Goal: Task Accomplishment & Management: Complete application form

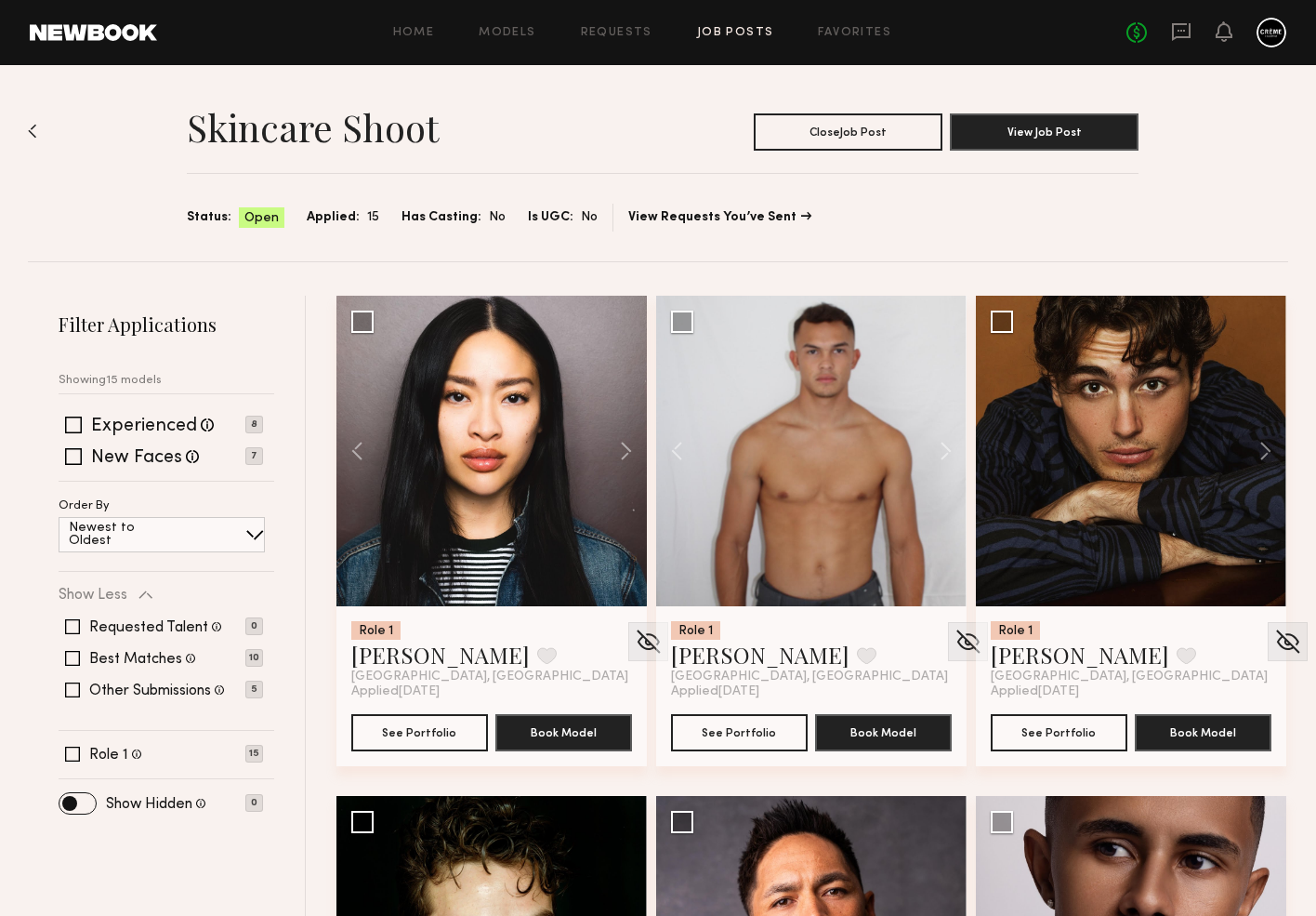
click at [763, 33] on link "Job Posts" at bounding box center [735, 33] width 77 height 12
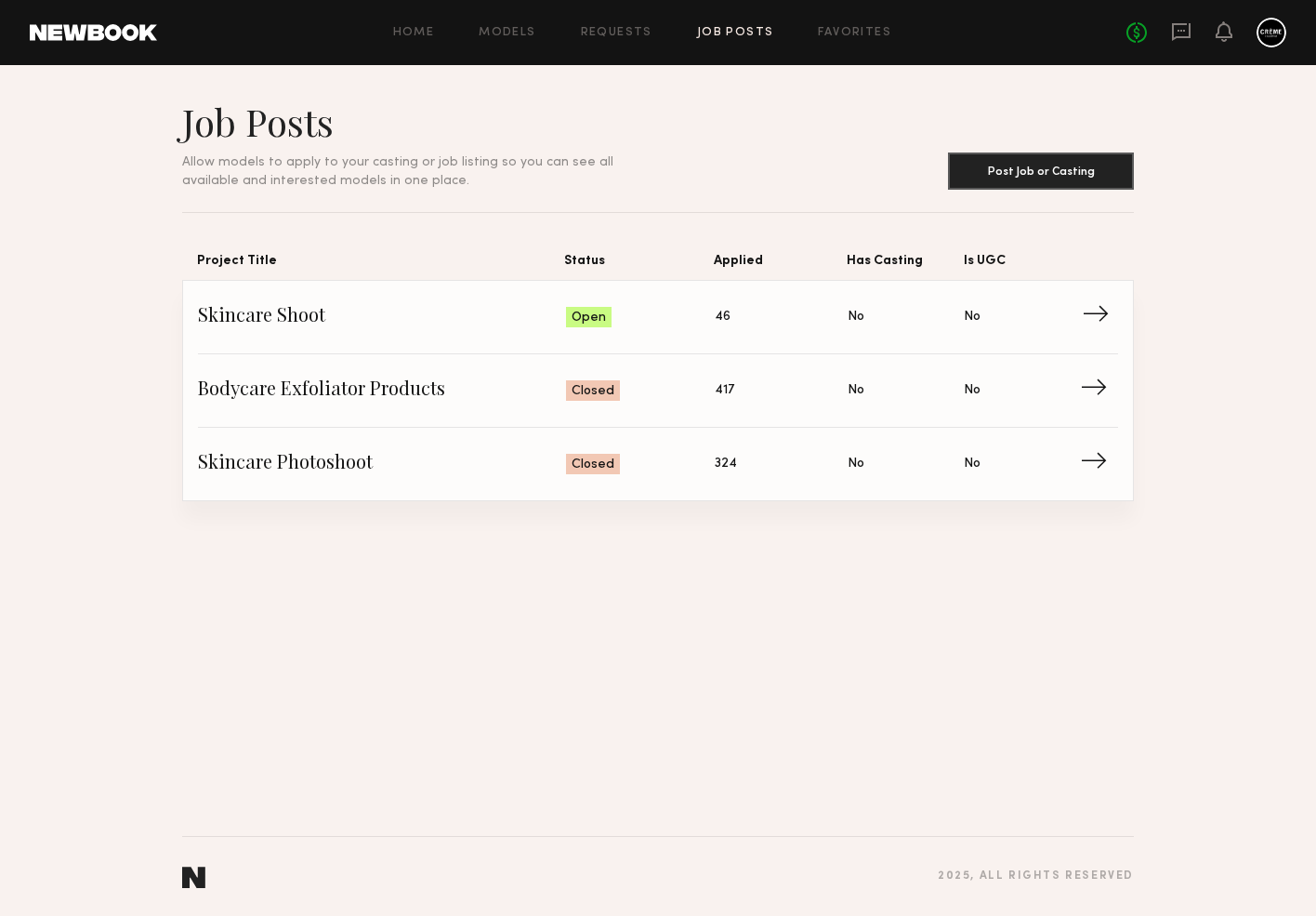
click at [286, 302] on link "Skincare Shoot Status: Open Applied: 46 Has Casting: No Is UGC: No →" at bounding box center [658, 318] width 919 height 74
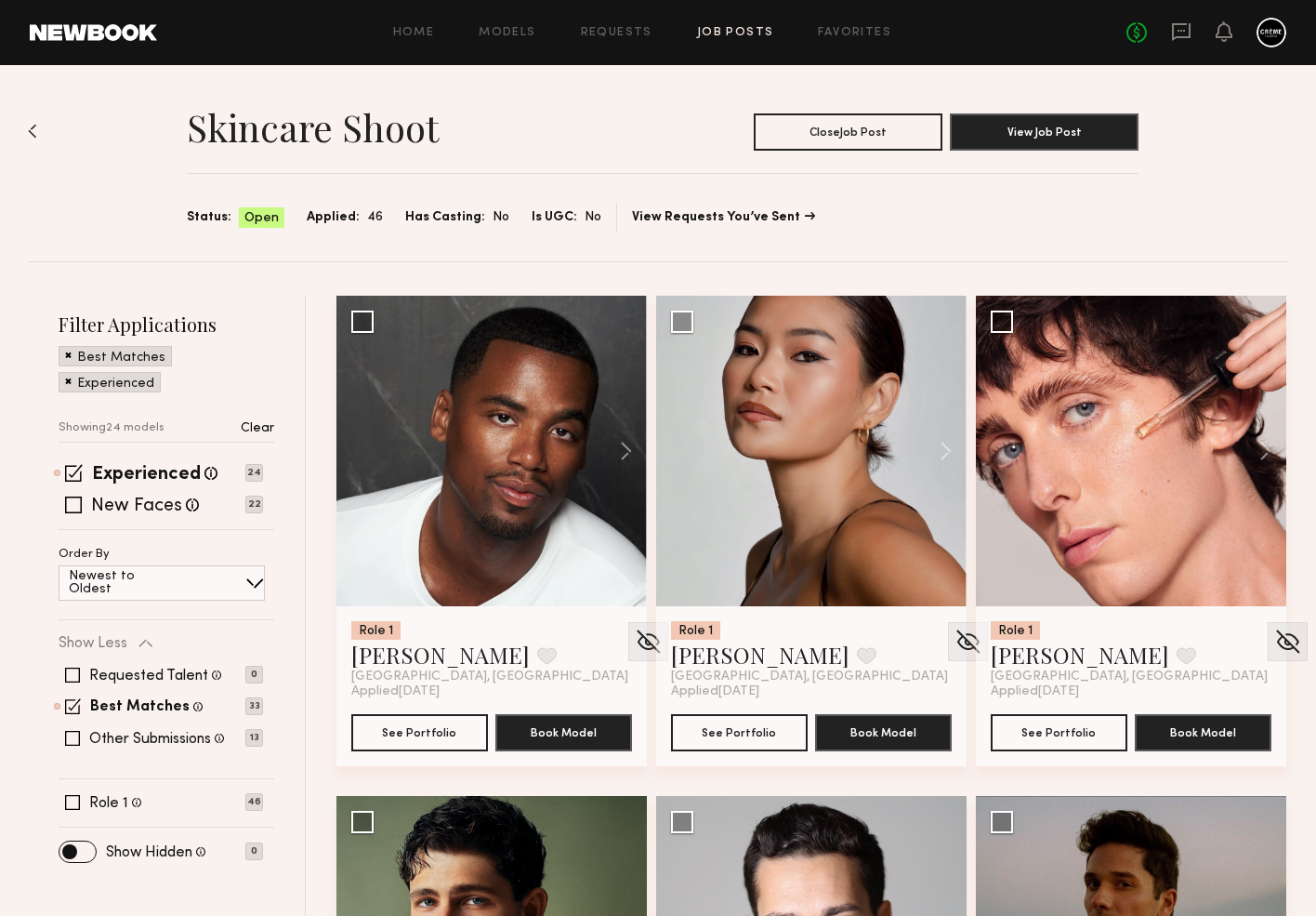
click at [65, 349] on span at bounding box center [68, 354] width 7 height 17
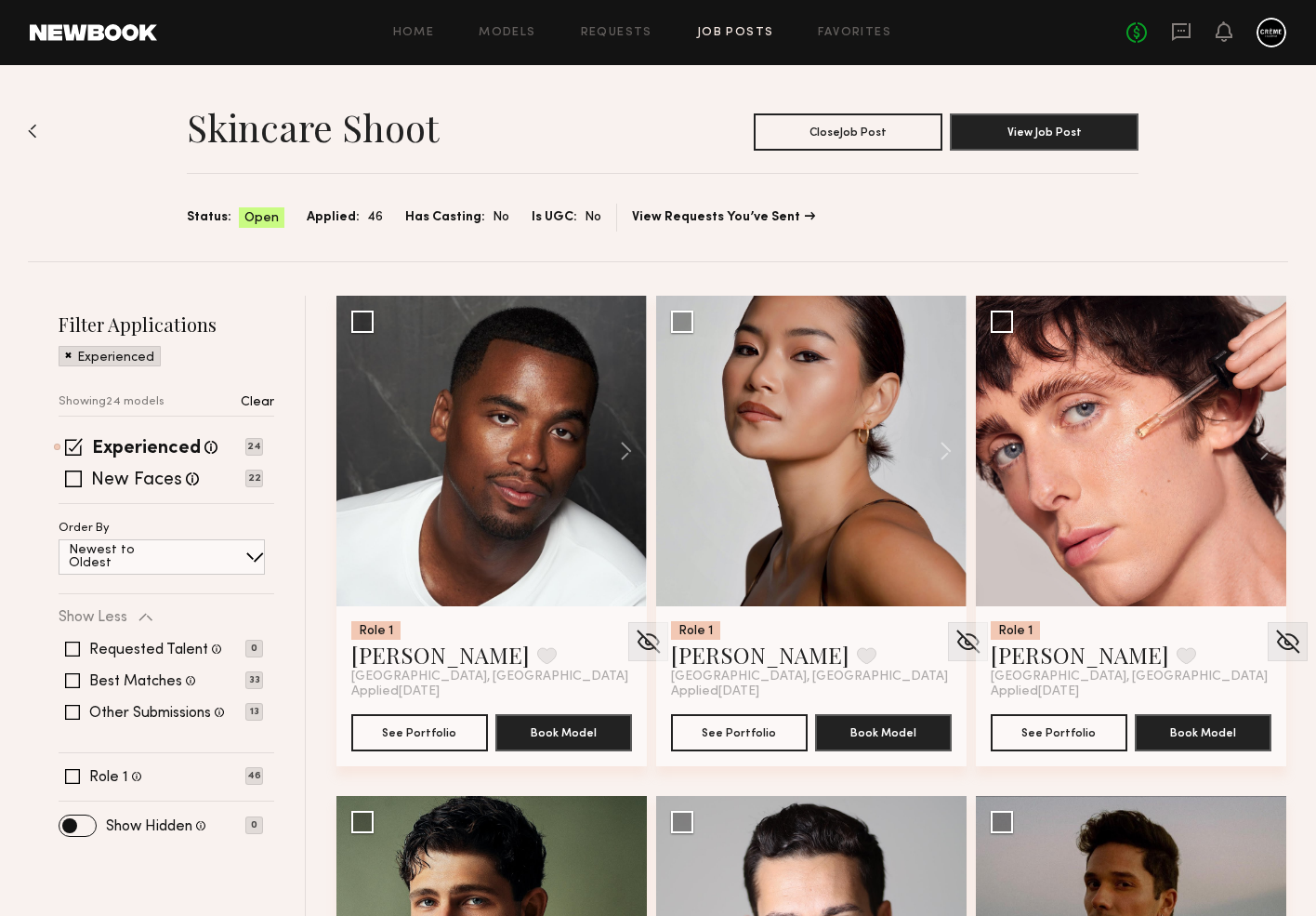
click at [69, 352] on span at bounding box center [68, 354] width 7 height 17
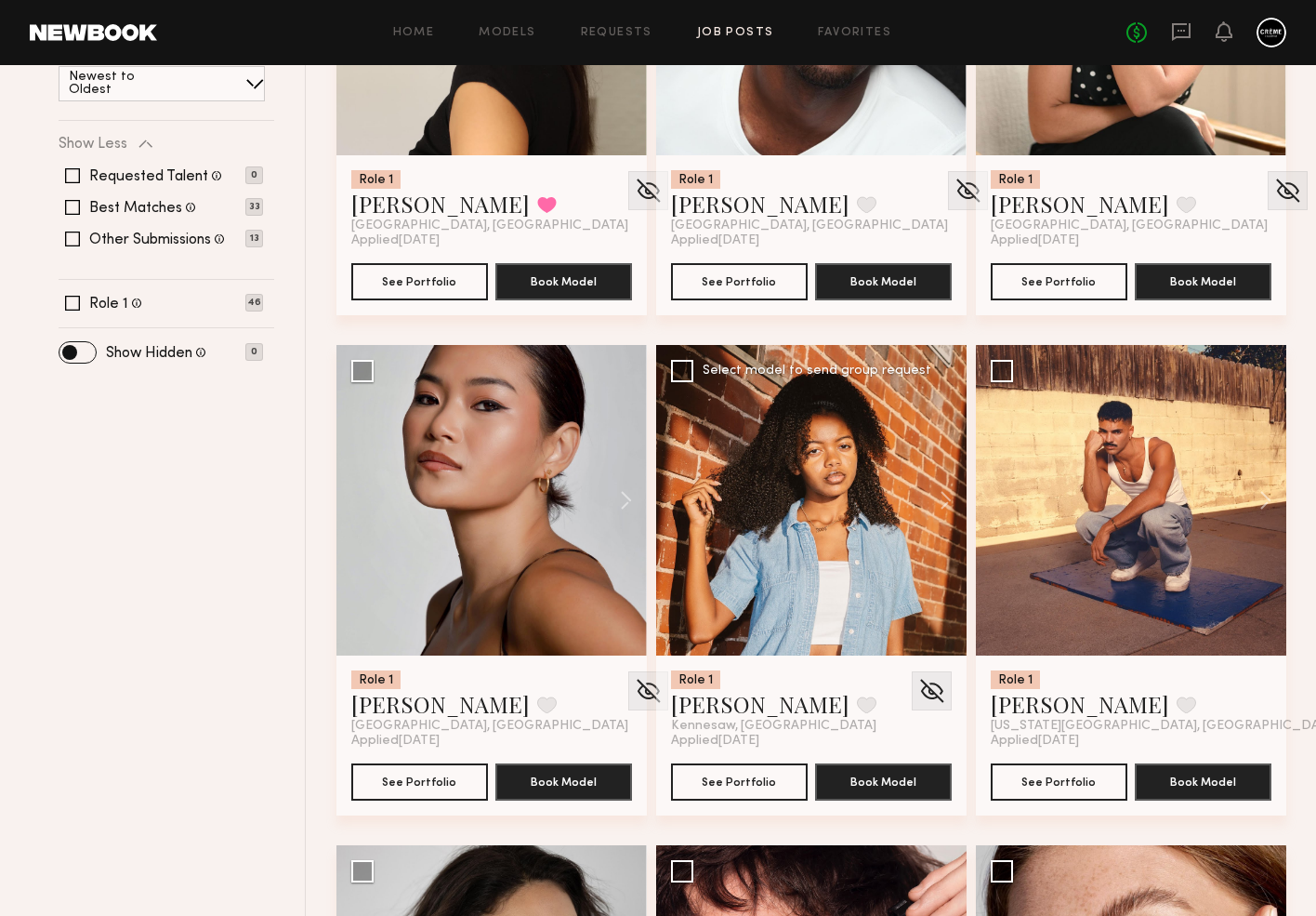
scroll to position [543, 0]
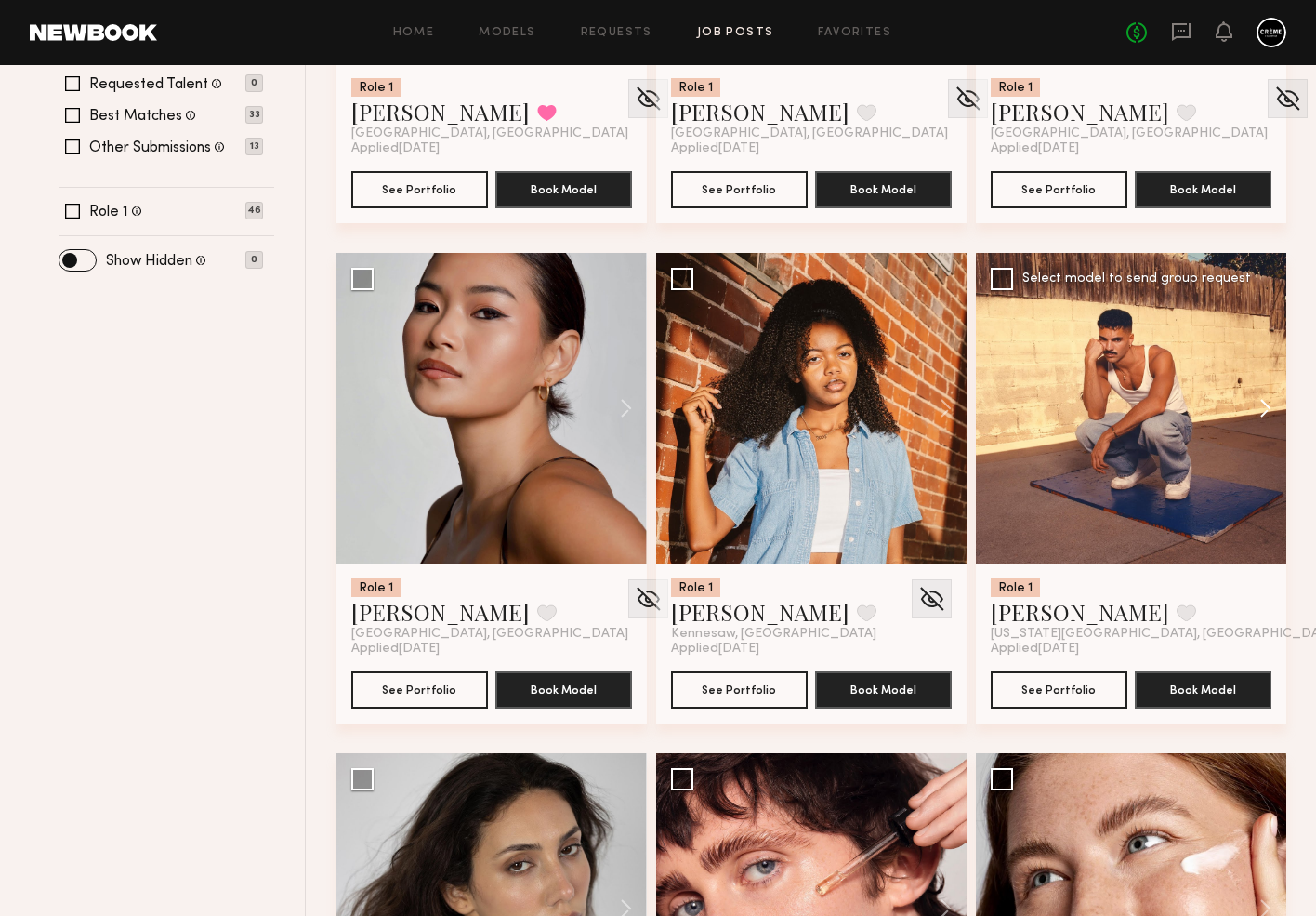
click at [1265, 407] on button at bounding box center [1256, 407] width 59 height 310
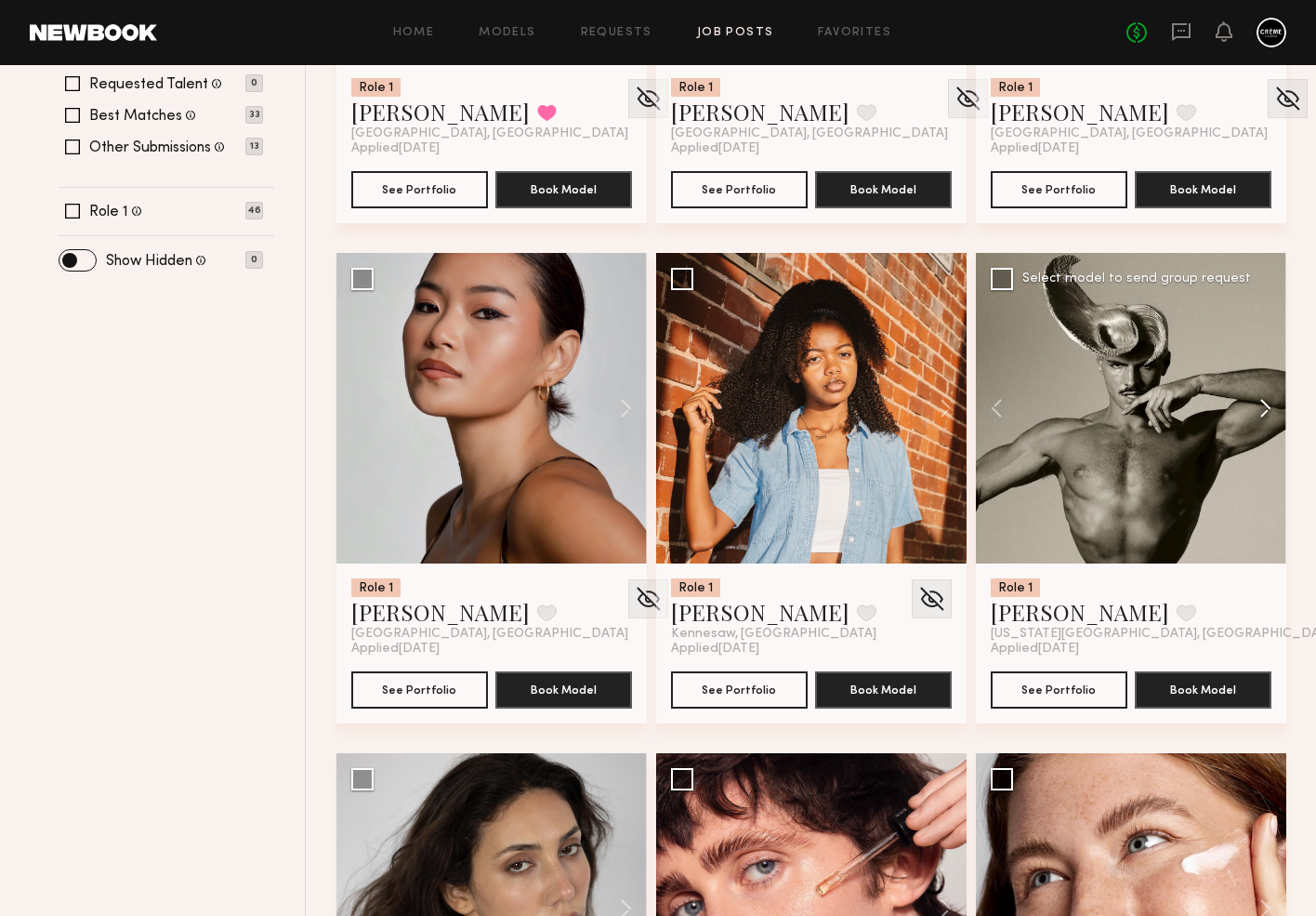
click at [1265, 407] on button at bounding box center [1256, 407] width 59 height 310
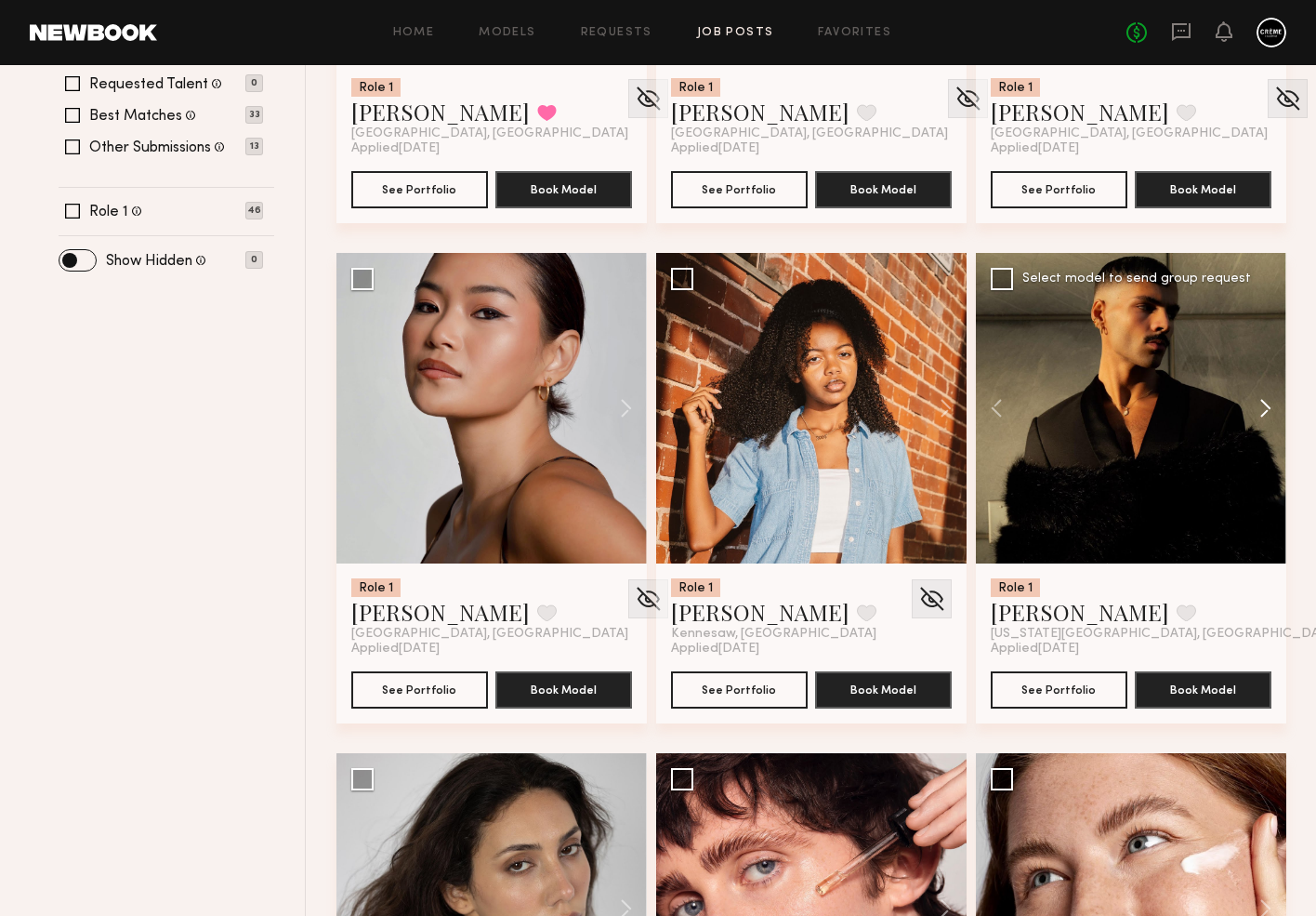
click at [1265, 407] on button at bounding box center [1256, 407] width 59 height 310
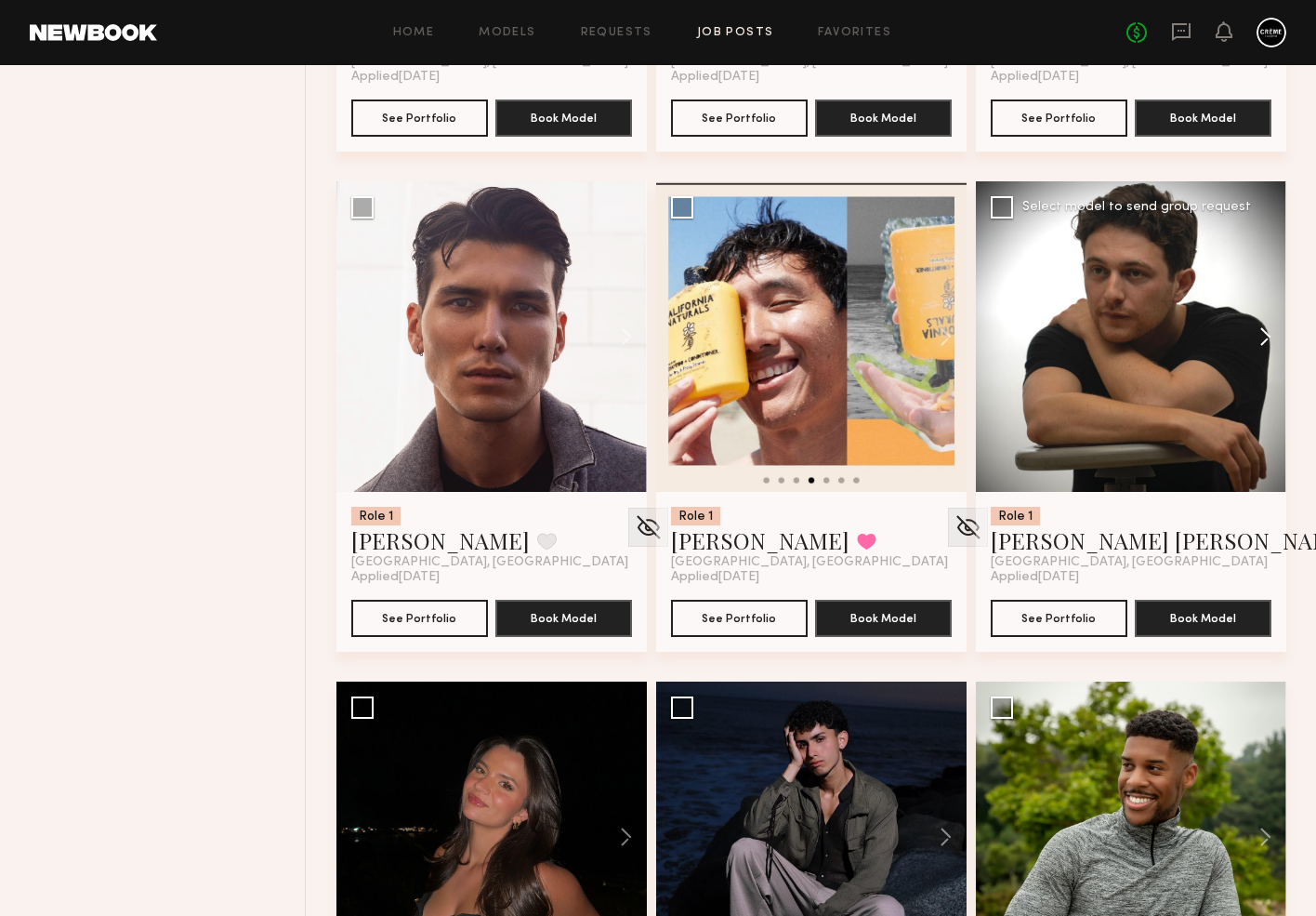
scroll to position [2125, 0]
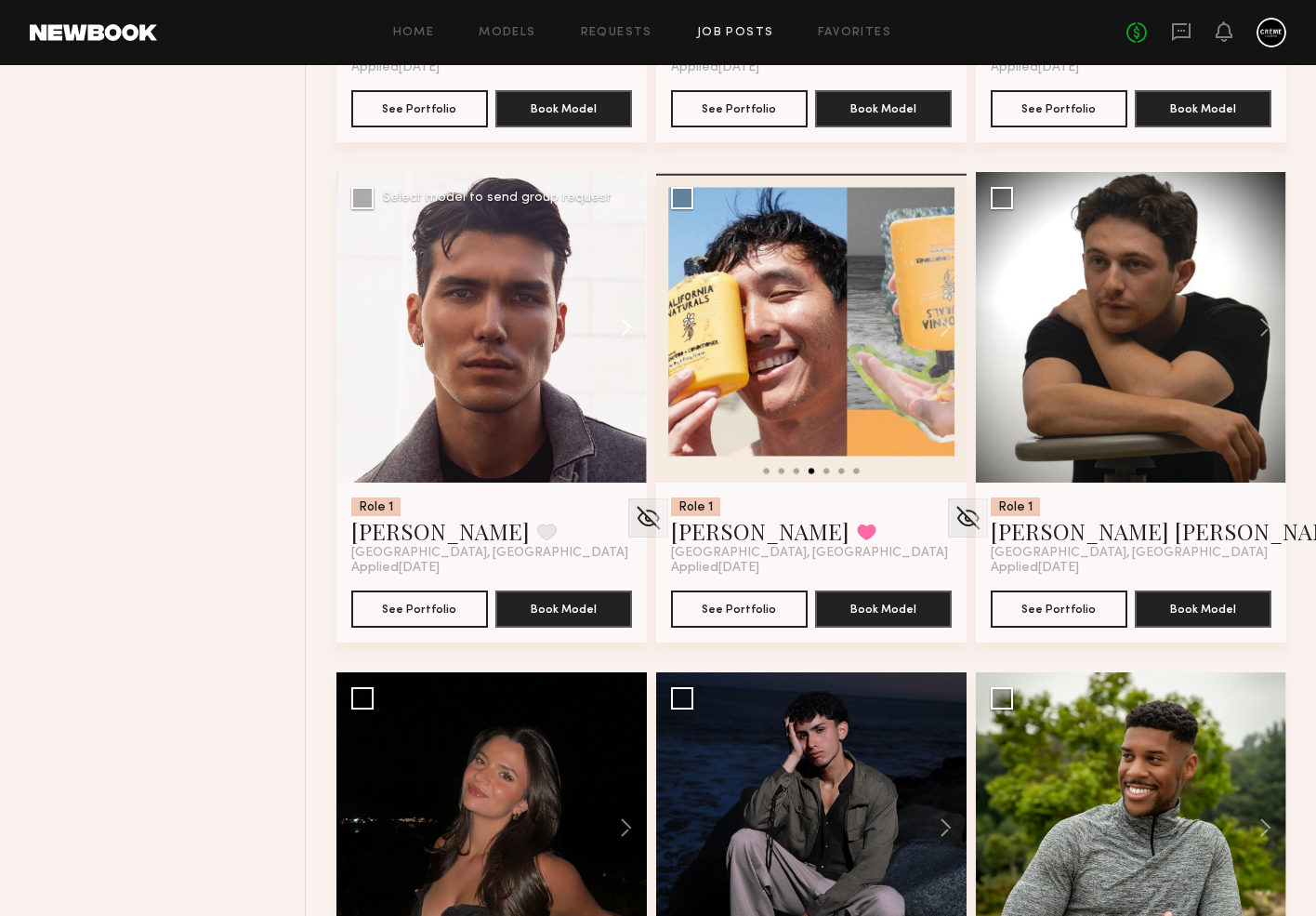
click at [622, 331] on button at bounding box center [616, 327] width 59 height 310
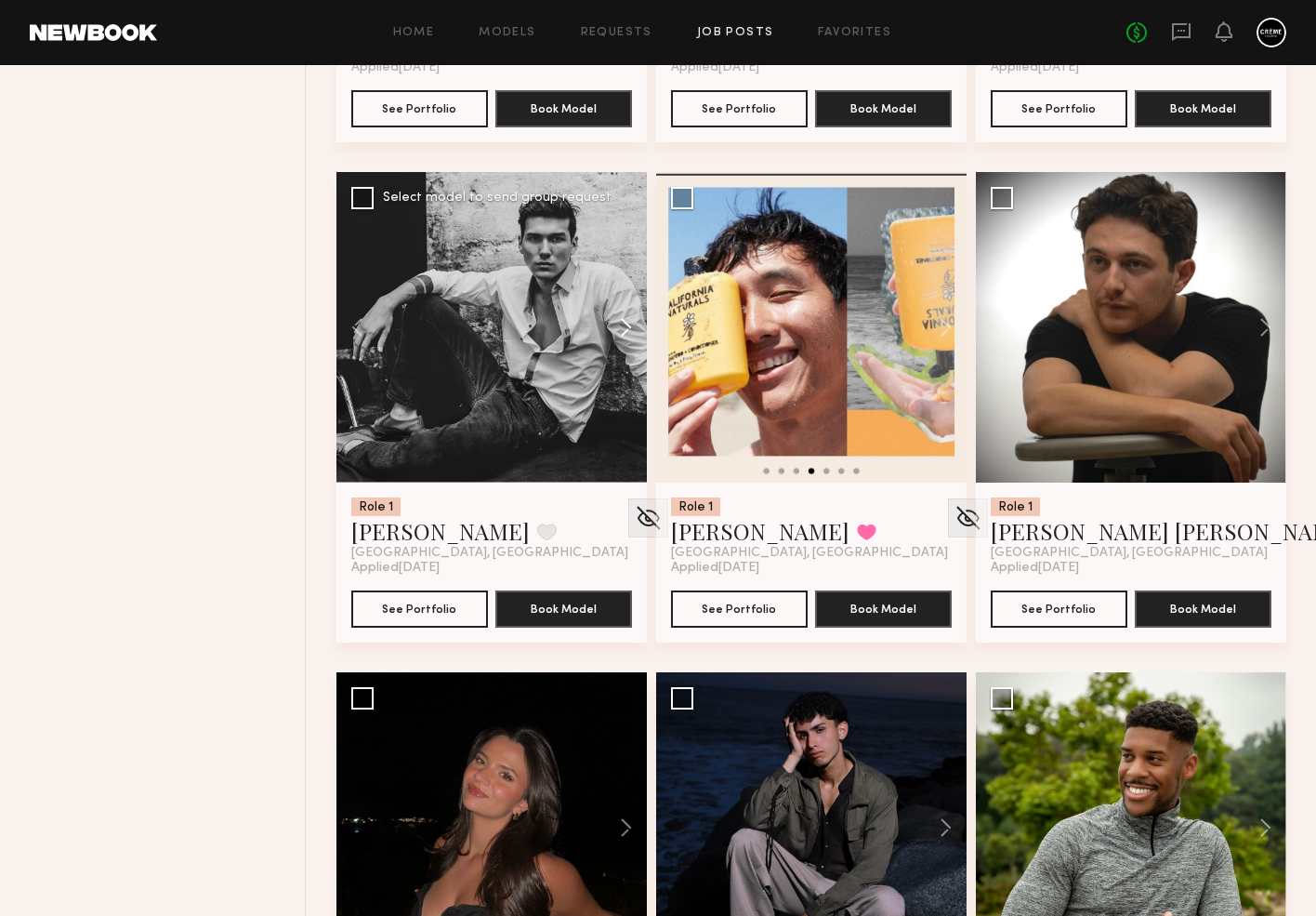
click at [622, 331] on button at bounding box center [616, 327] width 59 height 310
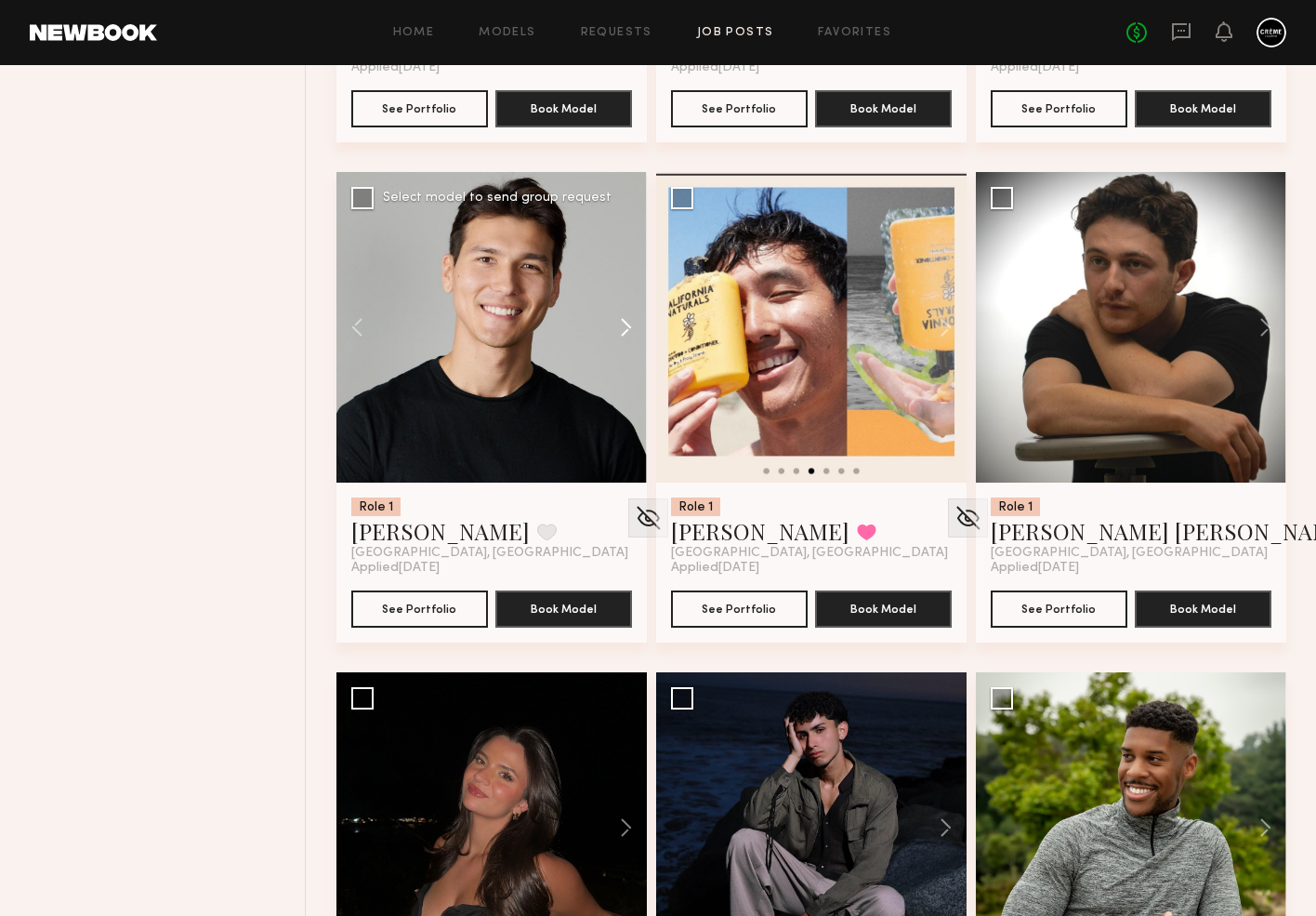
click at [622, 331] on button at bounding box center [616, 327] width 59 height 310
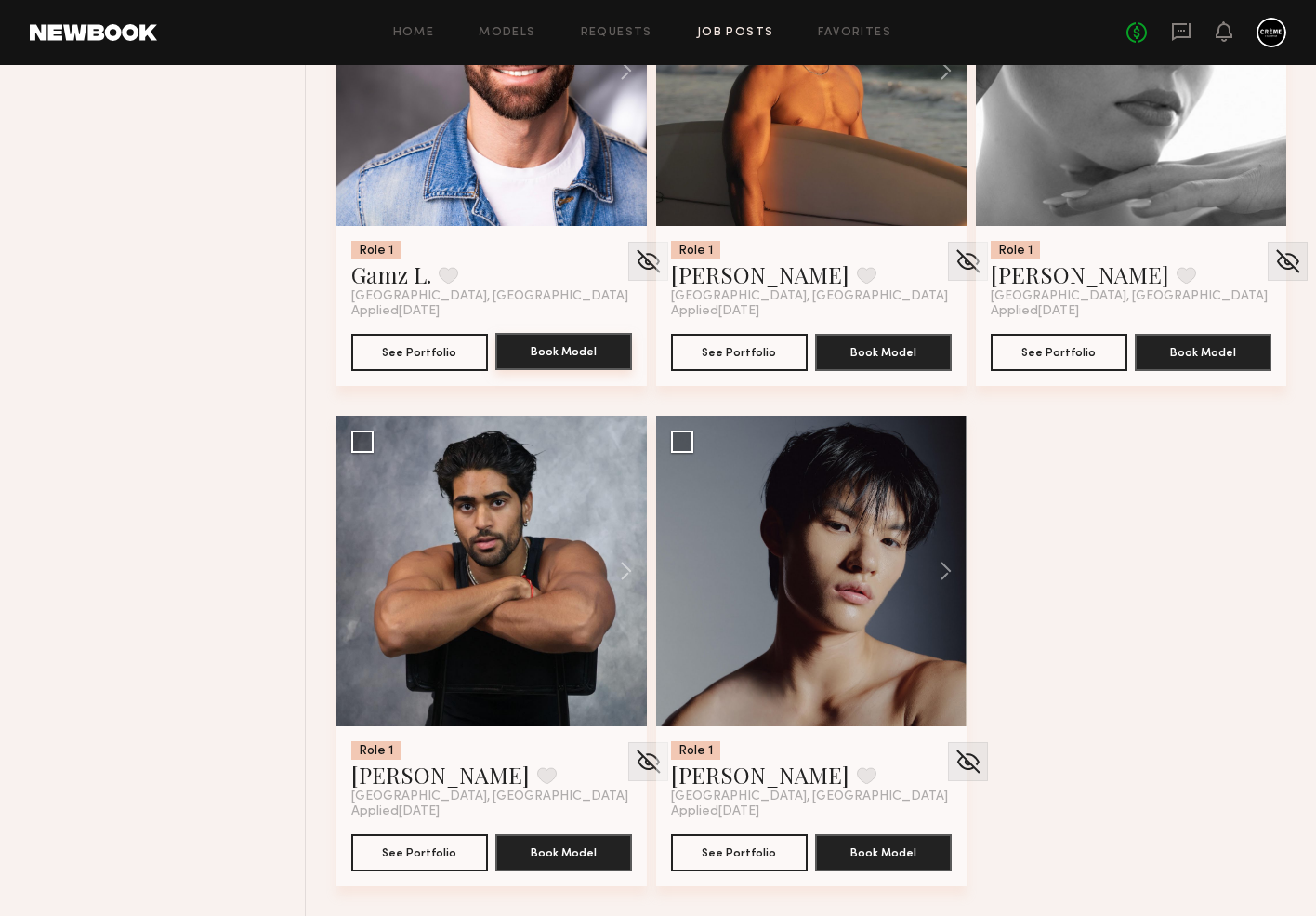
scroll to position [7382, 0]
